Goal: Task Accomplishment & Management: Manage account settings

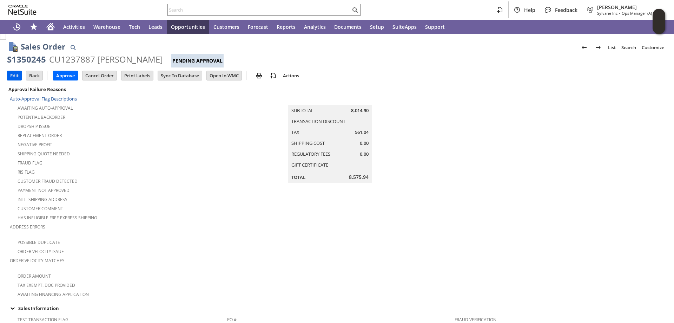
click at [13, 77] on input "Edit" at bounding box center [14, 75] width 14 height 9
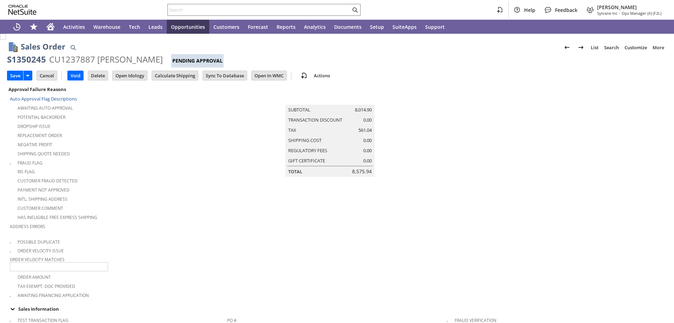
scroll to position [204, 0]
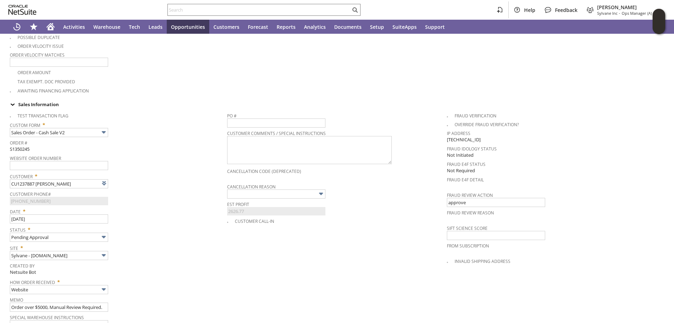
type input "Intelligent Recommendations¹⁰"
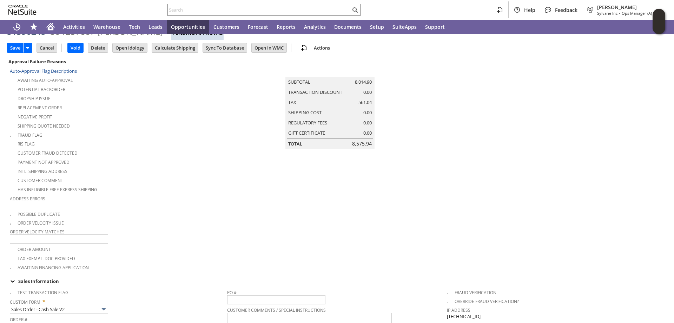
scroll to position [0, 0]
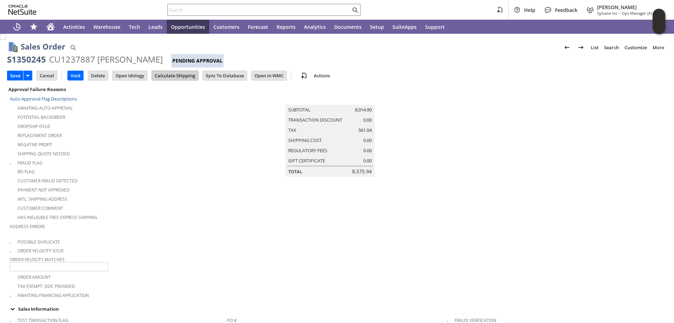
click at [179, 73] on input "Calculate Shipping" at bounding box center [175, 75] width 46 height 9
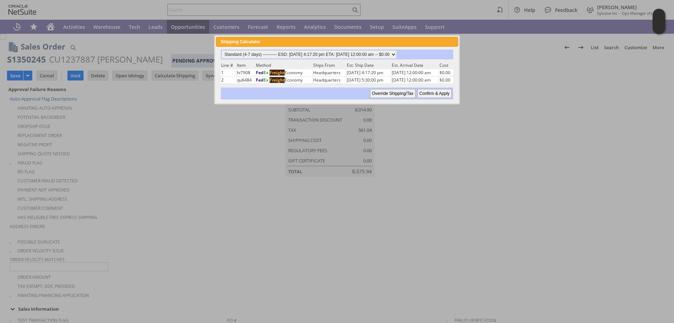
click at [431, 94] on input "Confirm & Apply" at bounding box center [435, 93] width 34 height 9
type input "Add"
type input "Copy Previous"
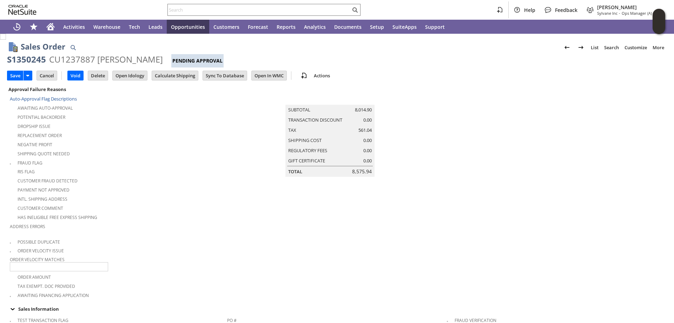
drag, startPoint x: 14, startPoint y: 76, endPoint x: 174, endPoint y: 196, distance: 199.7
click at [14, 76] on input "Save" at bounding box center [15, 75] width 16 height 9
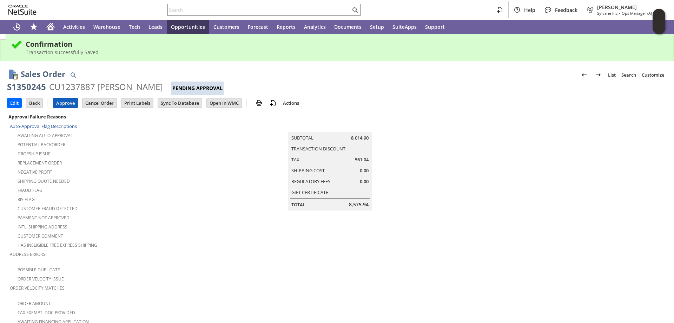
click at [65, 102] on input "Approve" at bounding box center [65, 102] width 24 height 9
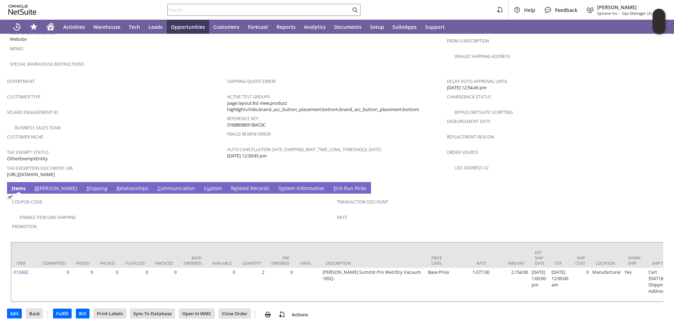
click at [85, 185] on link "S hipping" at bounding box center [97, 189] width 25 height 8
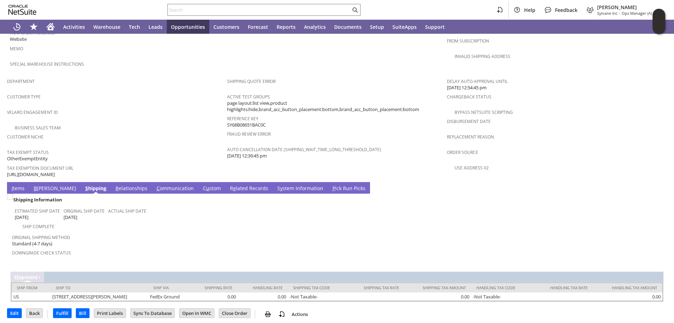
scroll to position [393, 0]
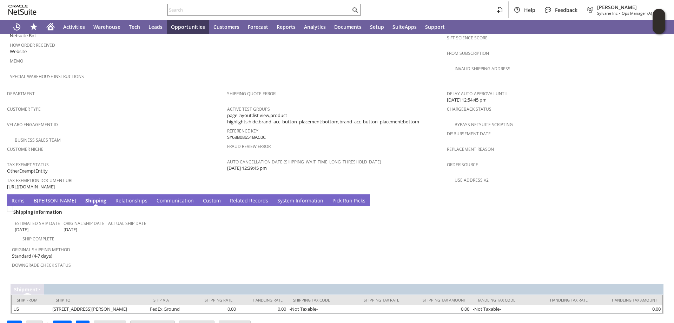
click at [14, 197] on link "I tems" at bounding box center [18, 201] width 17 height 8
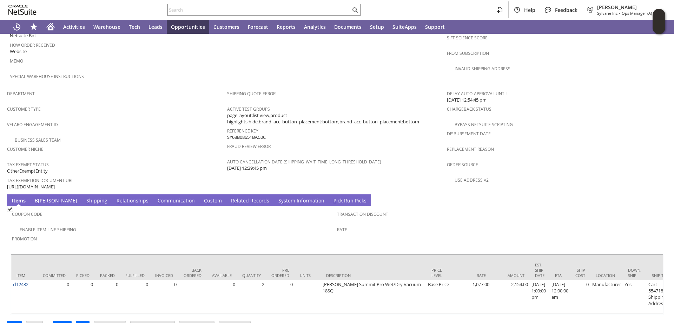
click at [85, 197] on link "S hipping" at bounding box center [97, 201] width 25 height 8
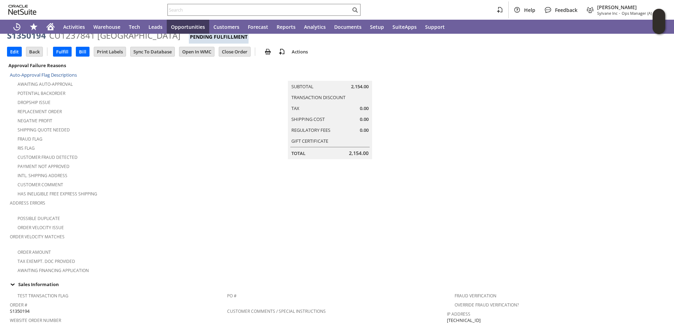
scroll to position [0, 0]
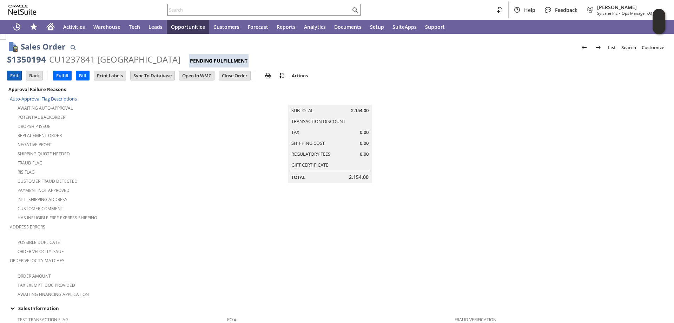
click at [13, 77] on input "Edit" at bounding box center [14, 75] width 14 height 9
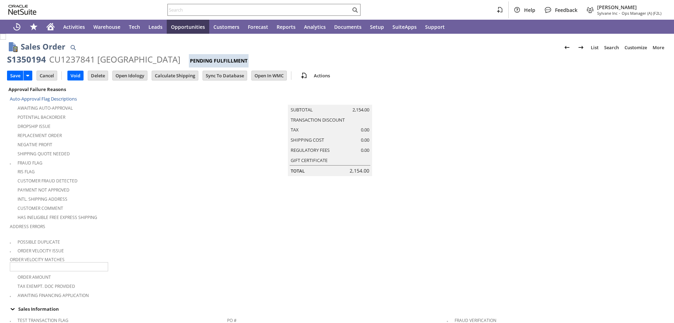
type input "0.00"
type input "OK"
click at [176, 74] on input "Calculate Shipping" at bounding box center [175, 75] width 46 height 9
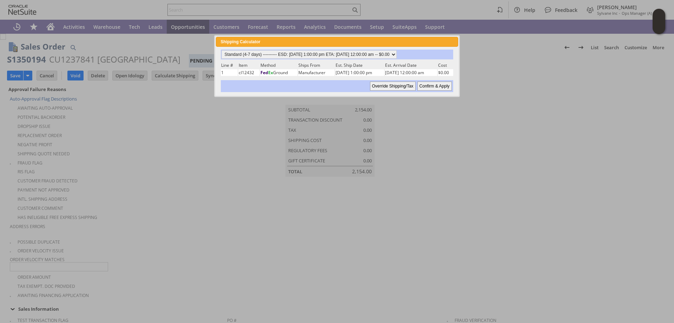
click at [434, 87] on input "Confirm & Apply" at bounding box center [435, 85] width 34 height 9
type input "9/5/2025"
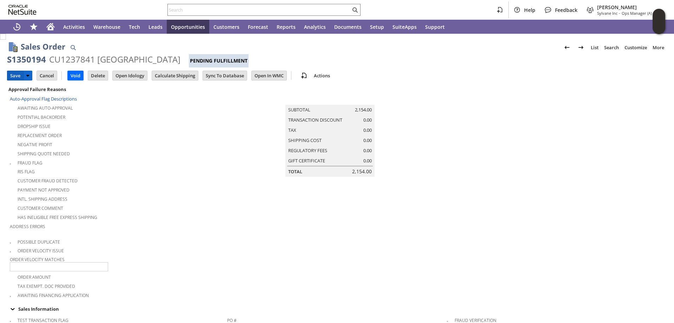
click at [13, 75] on input "Save" at bounding box center [15, 75] width 16 height 9
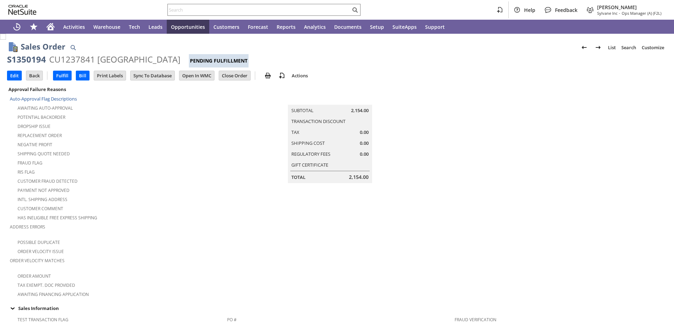
scroll to position [281, 0]
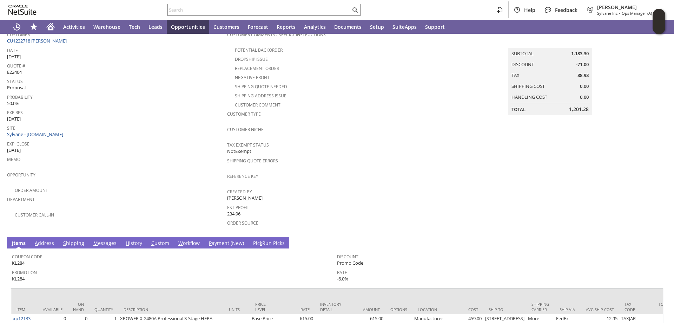
scroll to position [140, 0]
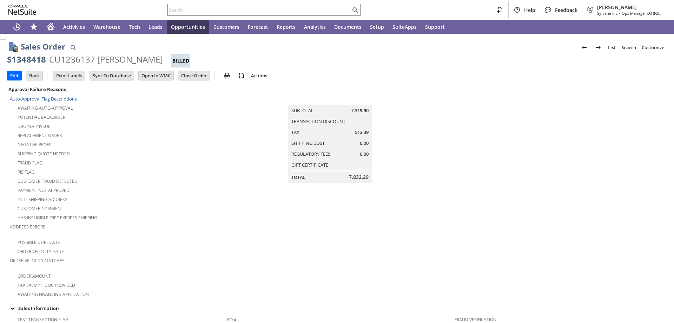
scroll to position [392, 0]
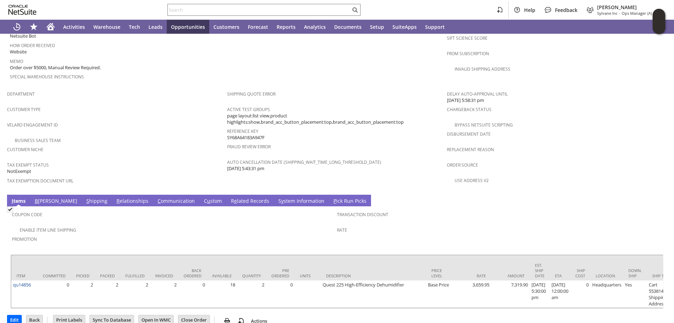
click at [229, 197] on link "R e lated Records" at bounding box center [250, 201] width 42 height 8
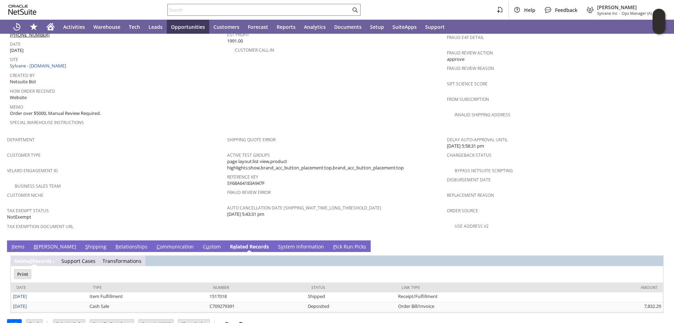
scroll to position [0, 0]
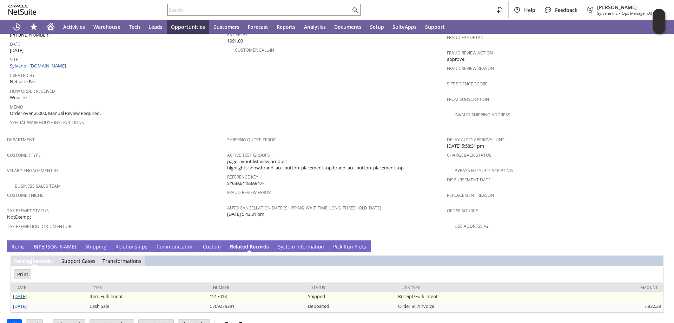
click at [23, 293] on link "[DATE]" at bounding box center [20, 296] width 14 height 6
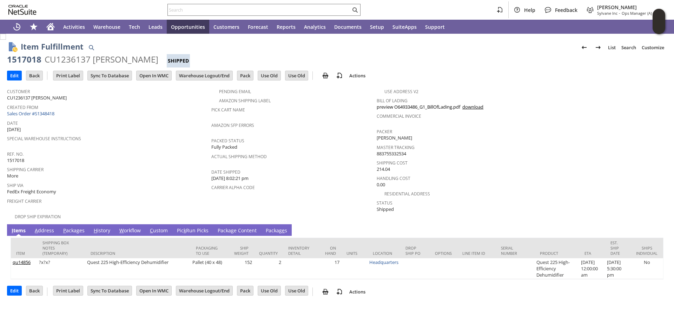
click at [275, 227] on link "Packag e s" at bounding box center [276, 231] width 25 height 8
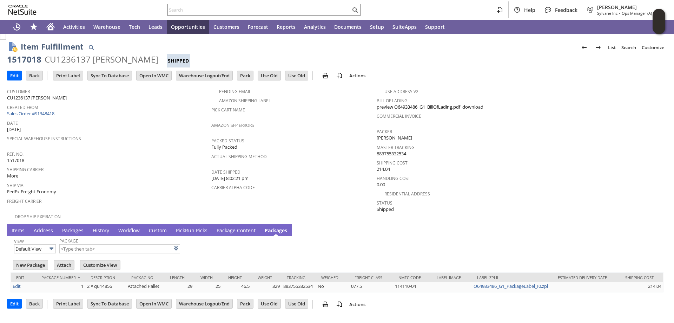
click at [18, 227] on link "I tems" at bounding box center [18, 231] width 17 height 8
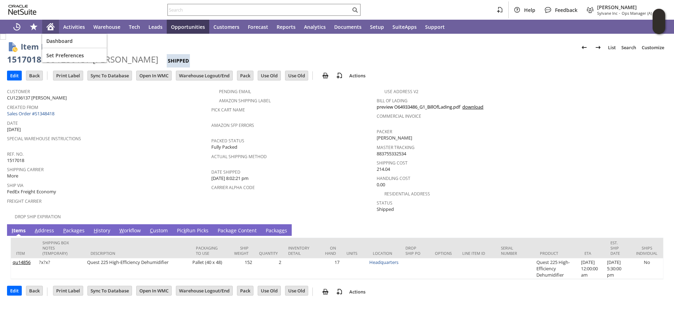
click at [51, 22] on div "Home" at bounding box center [50, 27] width 17 height 14
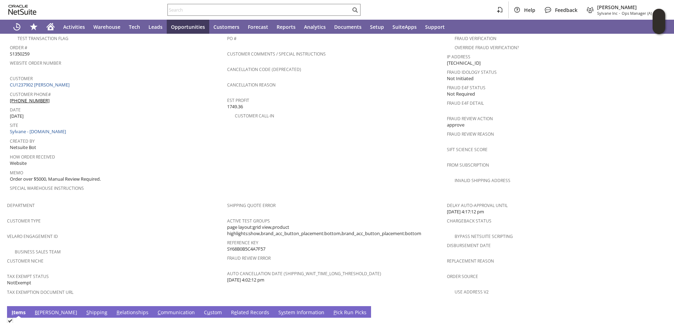
scroll to position [426, 0]
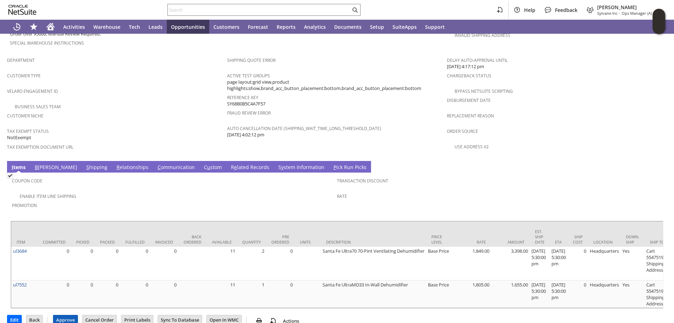
click at [64, 315] on input "Approve" at bounding box center [65, 319] width 24 height 9
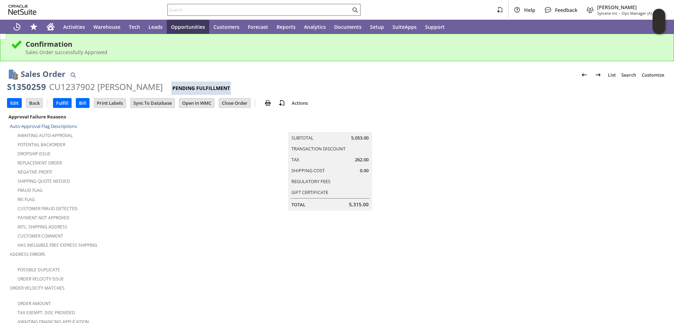
click at [224, 11] on input "text" at bounding box center [259, 10] width 183 height 8
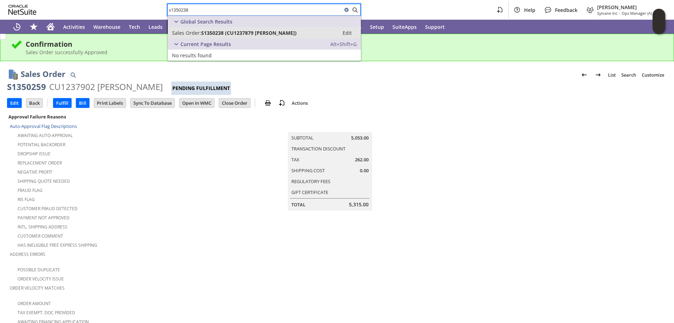
type input "s1350238"
click at [247, 32] on span "S1350238 (CU1237879 Arash Ouriel)" at bounding box center [249, 32] width 96 height 7
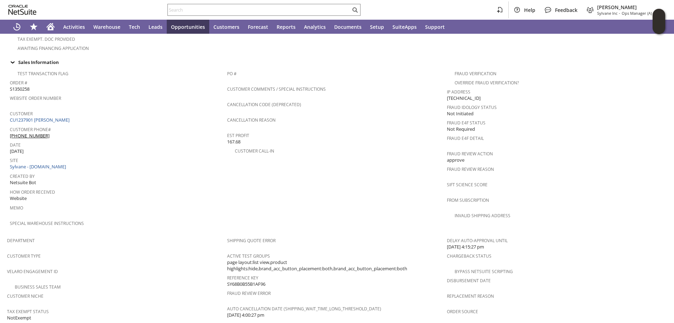
scroll to position [386, 0]
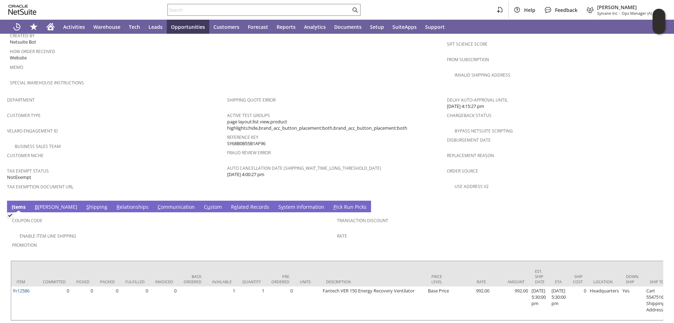
click at [85, 203] on link "S hipping" at bounding box center [97, 207] width 25 height 8
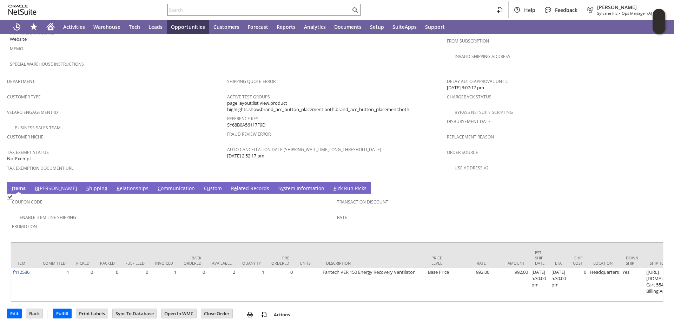
click at [85, 185] on link "S hipping" at bounding box center [97, 189] width 25 height 8
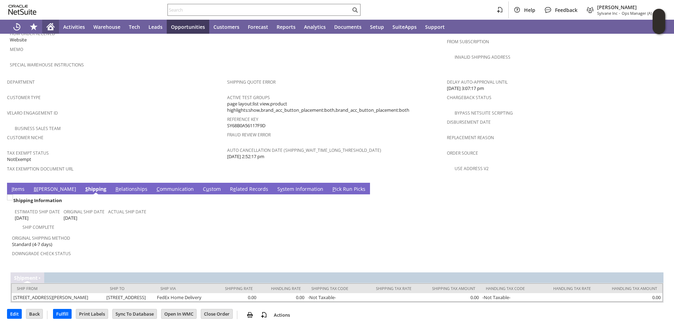
click at [49, 26] on icon "Home" at bounding box center [51, 27] width 6 height 5
